Goal: Task Accomplishment & Management: Manage account settings

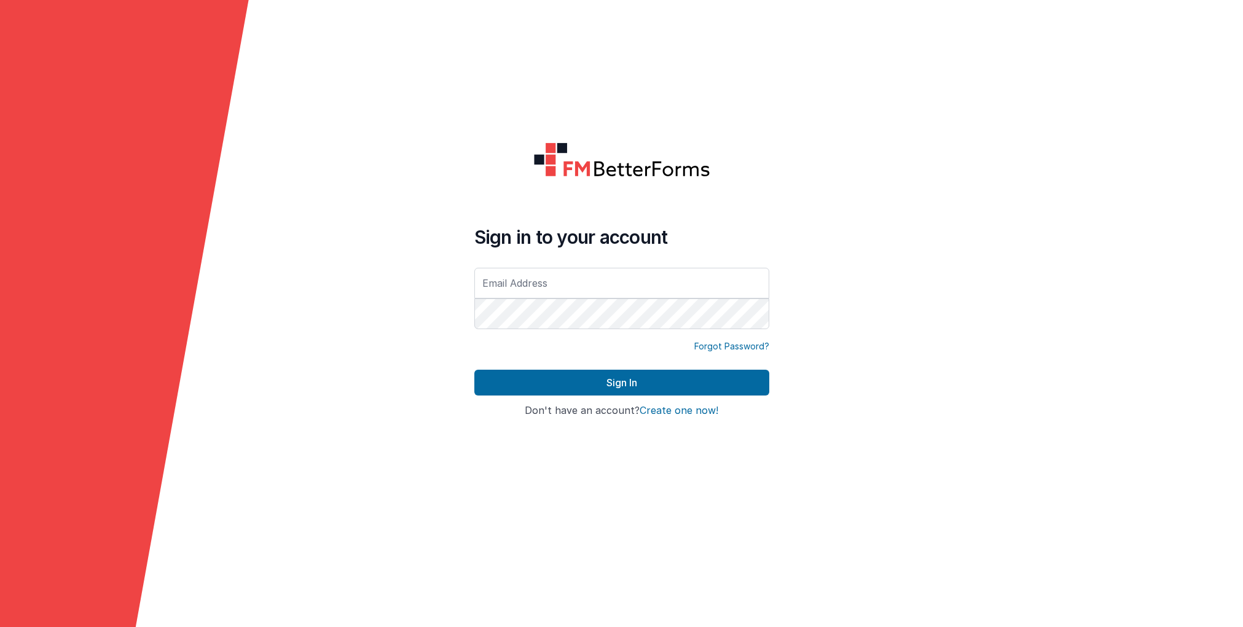
click at [395, 315] on form "Sign in to your account Forgot Password? Sign In Sign in with Google Don't have…" at bounding box center [621, 313] width 1243 height 627
click at [505, 289] on input "text" at bounding box center [621, 283] width 295 height 31
type input "rmertzic@accsedu.org"
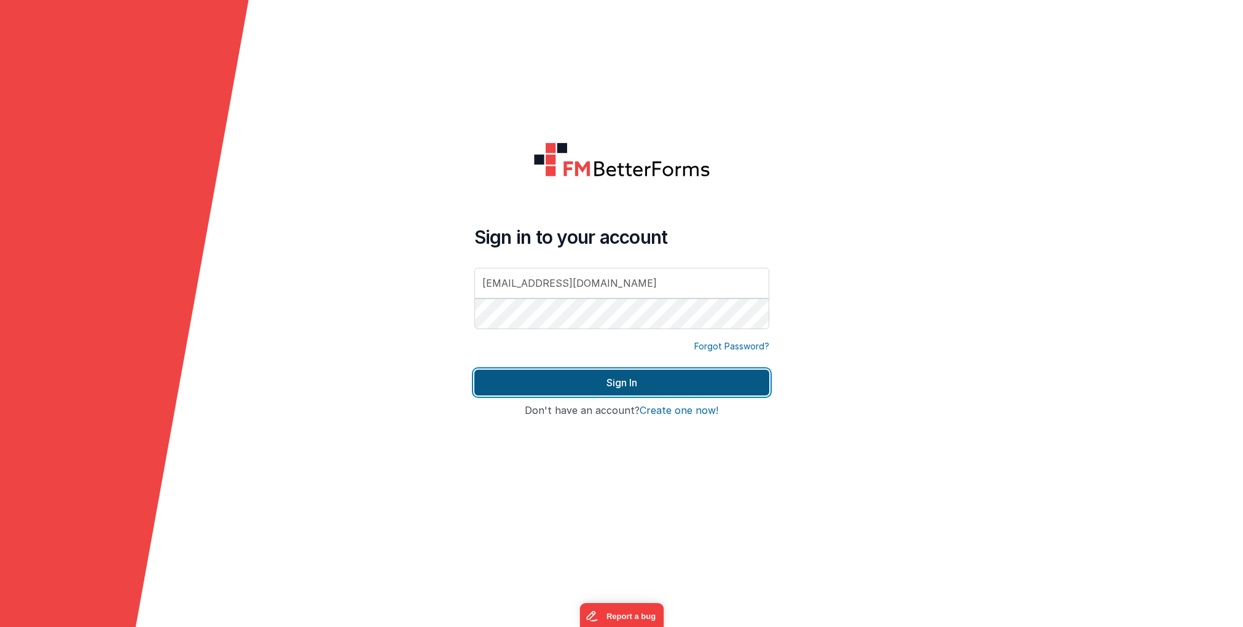
click at [636, 385] on button "Sign In" at bounding box center [621, 383] width 295 height 26
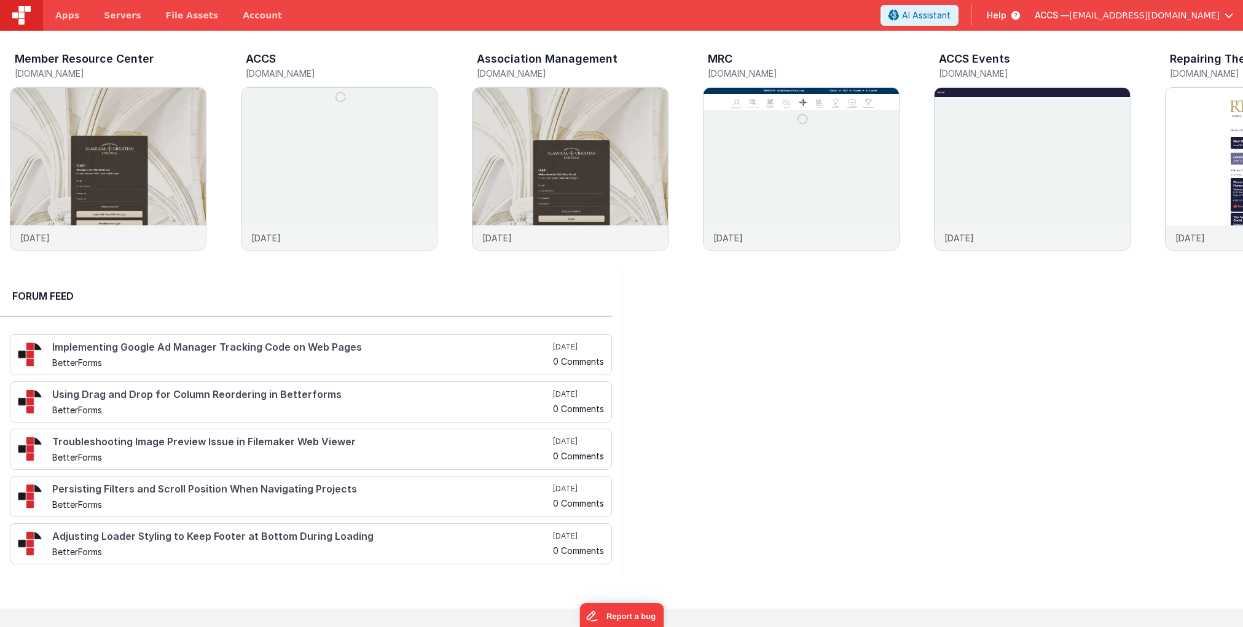
click at [1223, 16] on button "ACCS — rmertzic@accsedu.org" at bounding box center [1134, 15] width 198 height 12
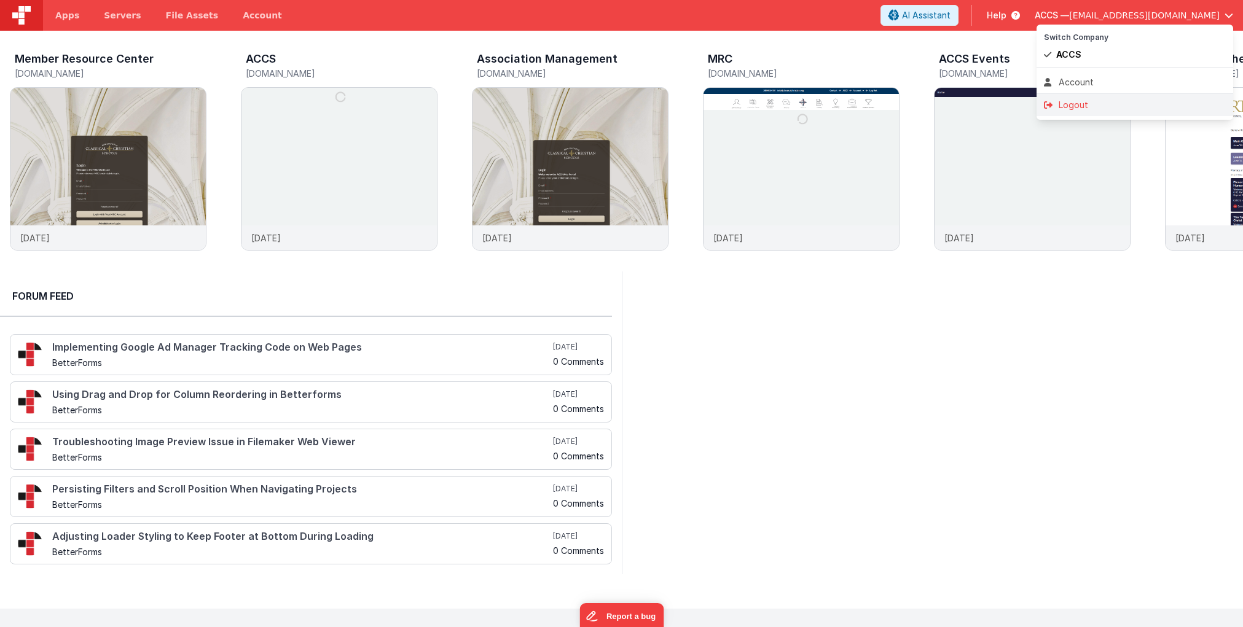
click at [1093, 104] on div "Logout" at bounding box center [1135, 105] width 182 height 12
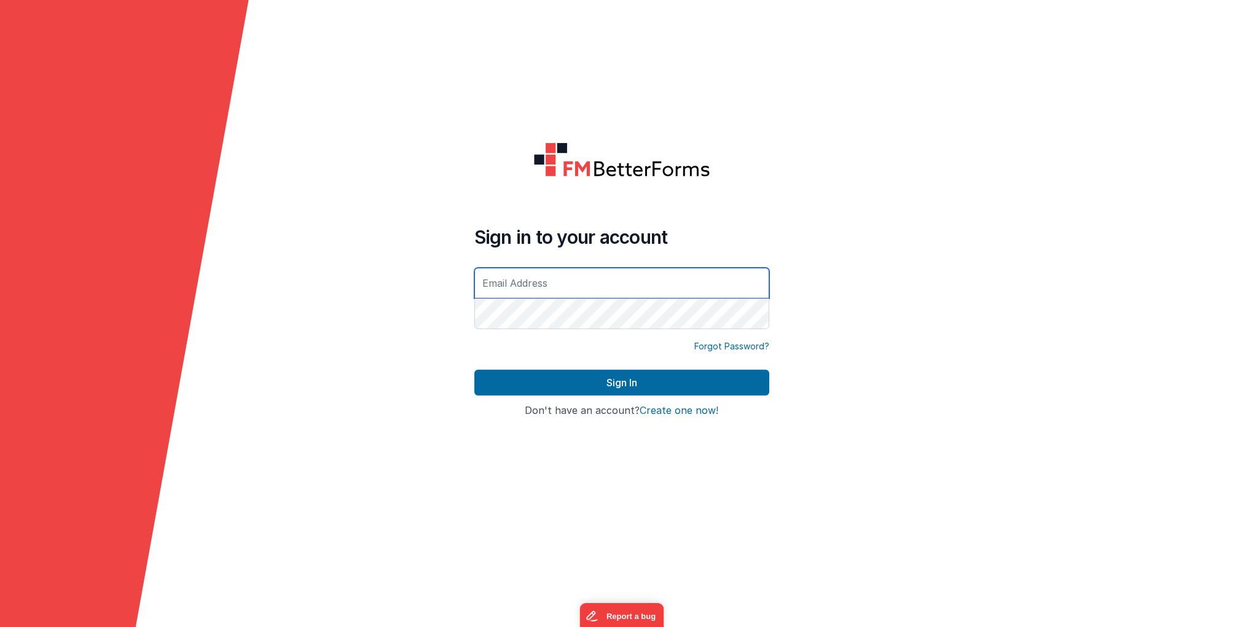
type input "dev@fullbeardsolutions.com"
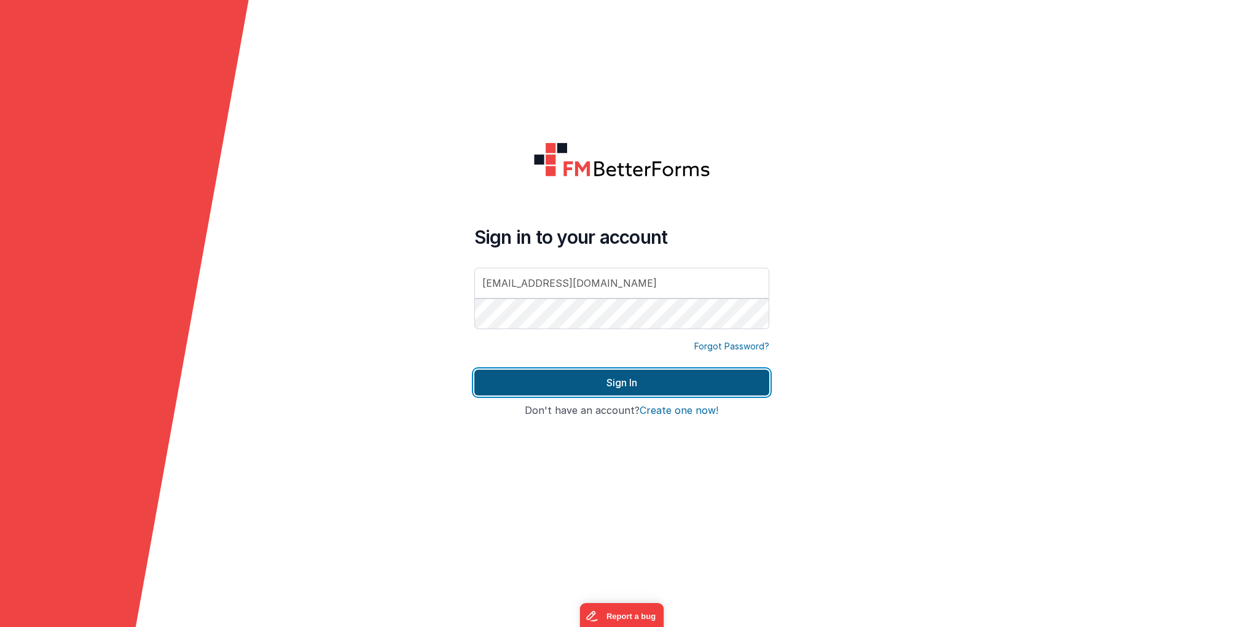
click at [641, 385] on button "Sign In" at bounding box center [621, 383] width 295 height 26
